Goal: Task Accomplishment & Management: Use online tool/utility

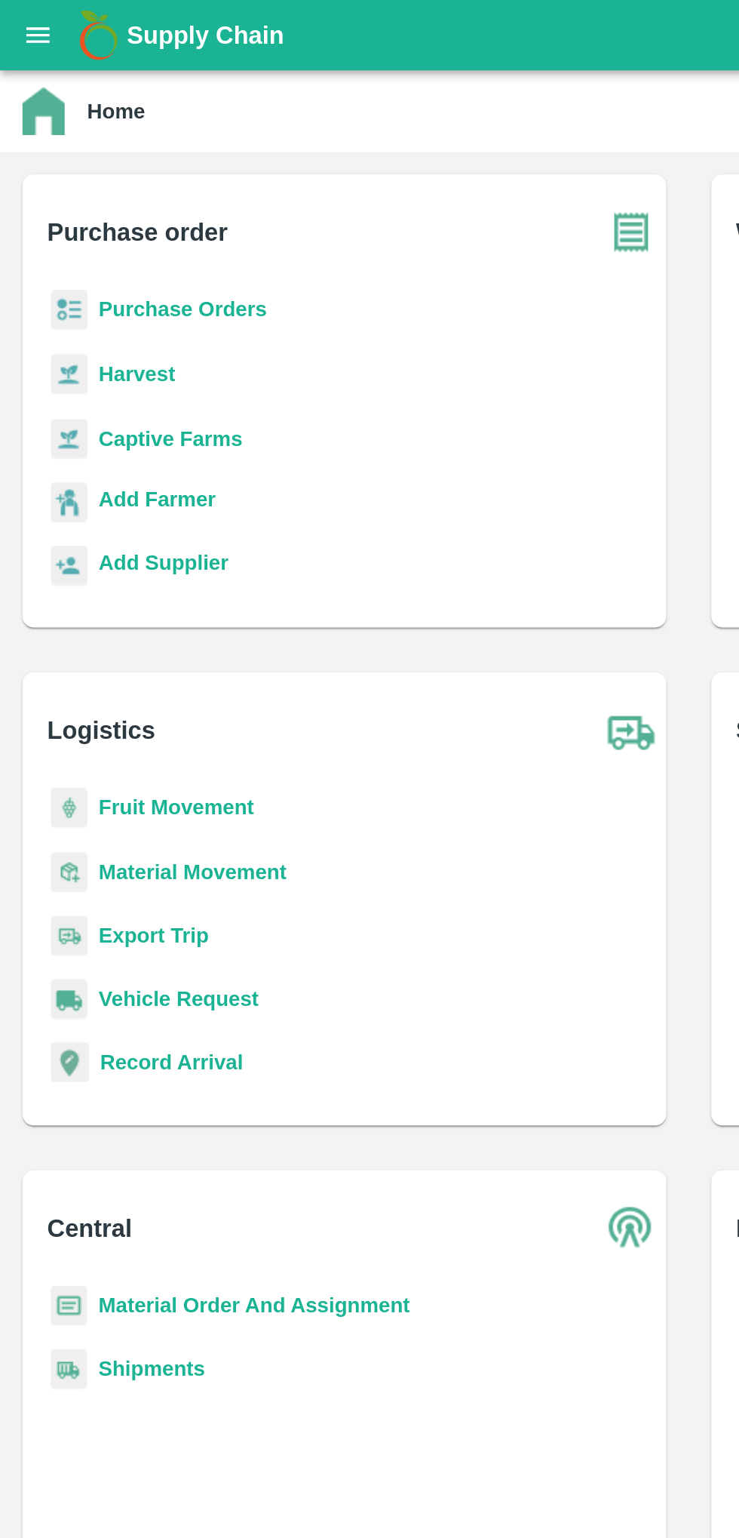
click at [14, 19] on icon "open drawer" at bounding box center [20, 18] width 13 height 8
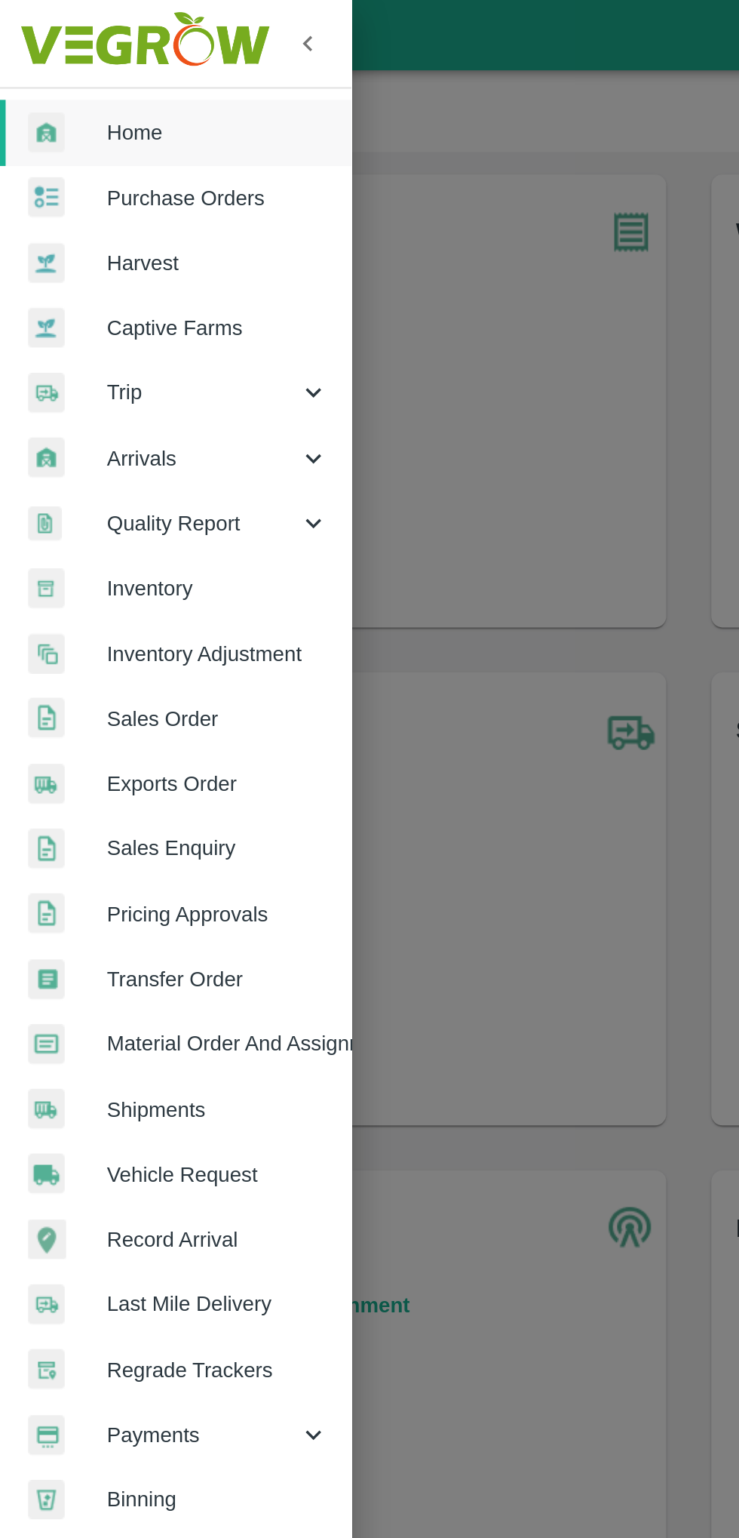
click at [75, 244] on span "Arrivals" at bounding box center [108, 246] width 103 height 17
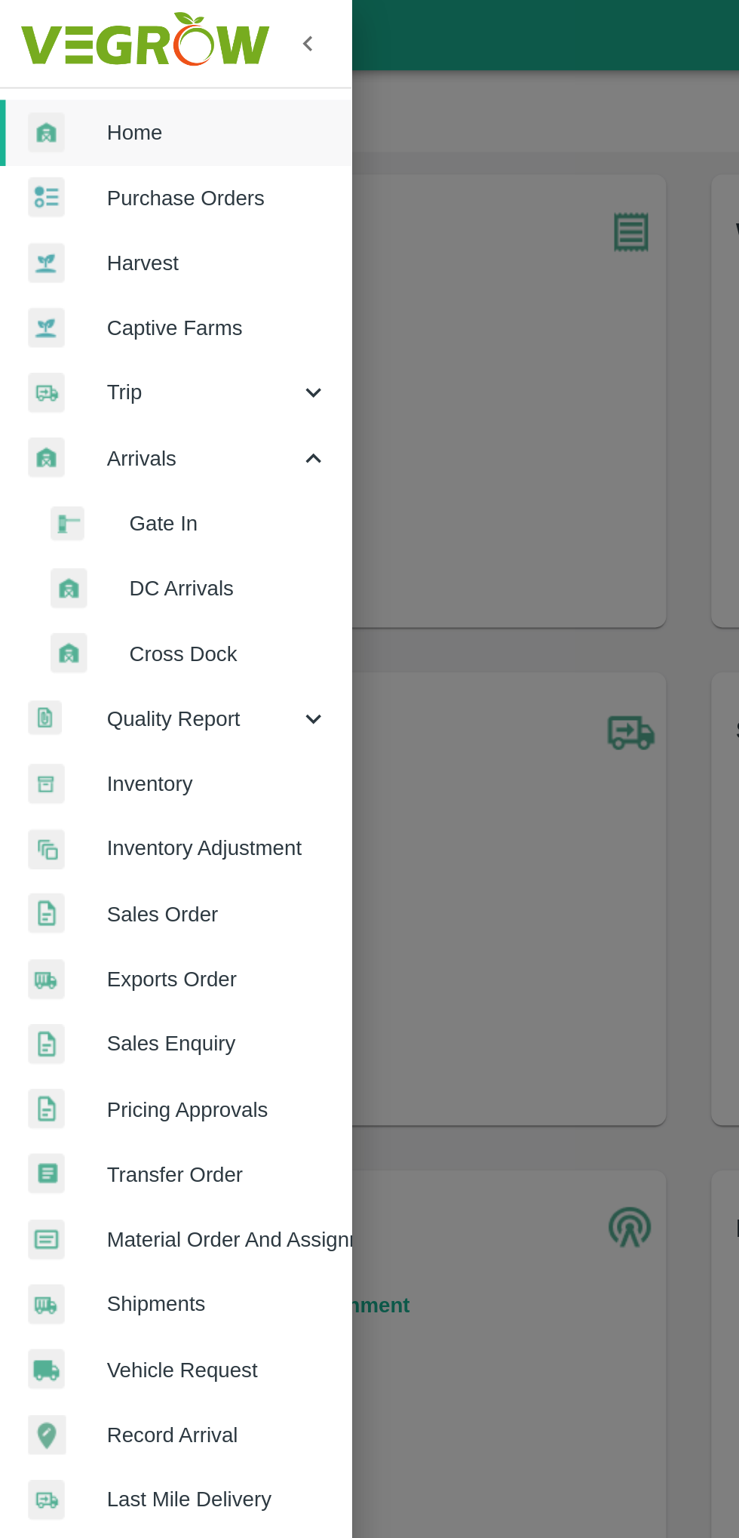
click at [106, 321] on span "DC Arrivals" at bounding box center [122, 315] width 107 height 17
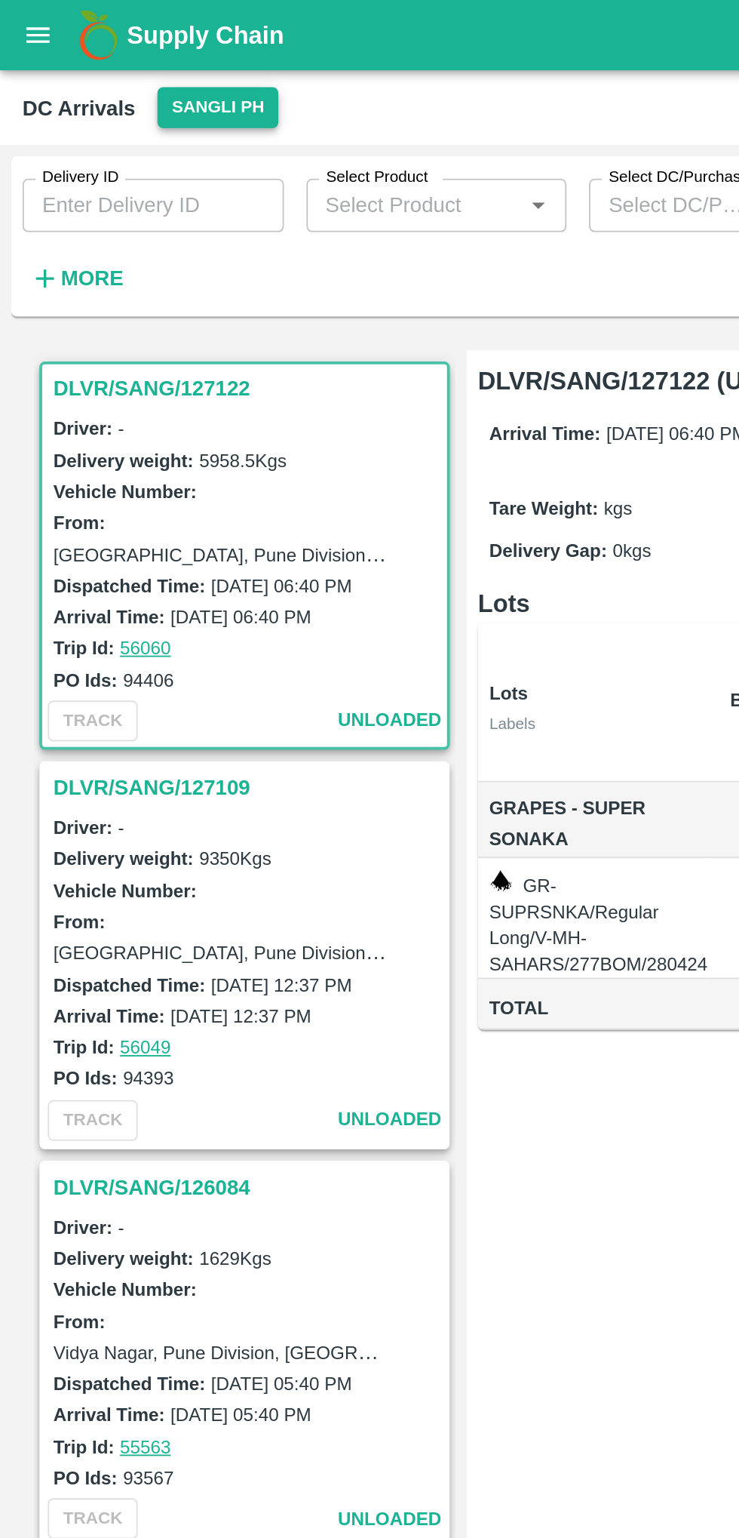
click at [126, 57] on button "Sangli PH" at bounding box center [117, 58] width 65 height 22
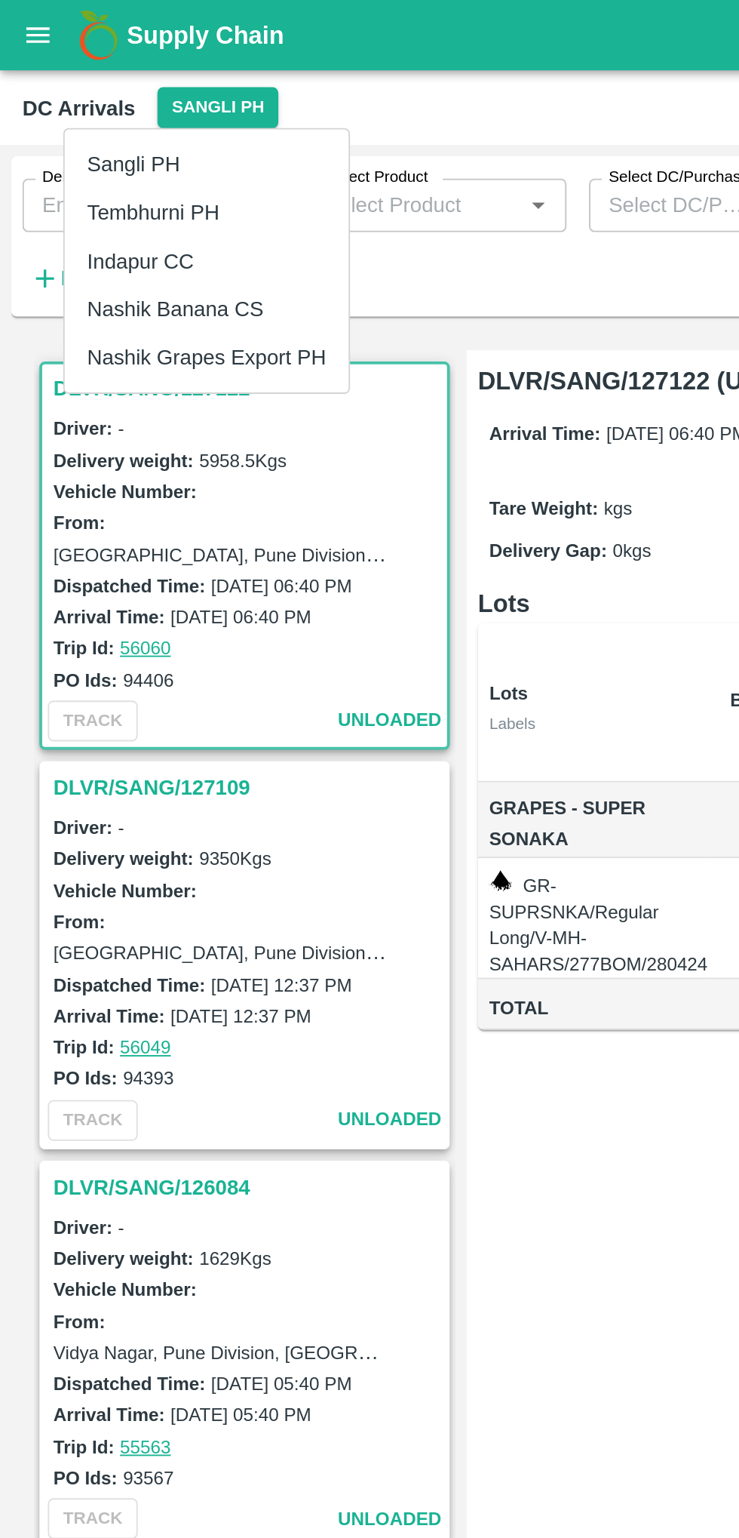
click at [57, 147] on li "Indapur CC" at bounding box center [111, 141] width 152 height 26
